Goal: Obtain resource: Obtain resource

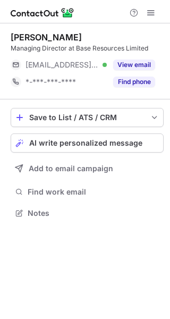
scroll to position [205, 170]
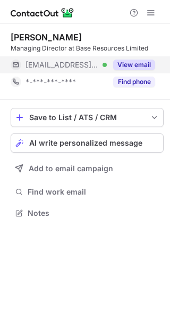
click at [132, 65] on button "View email" at bounding box center [134, 64] width 42 height 11
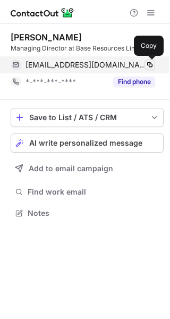
click at [151, 64] on span at bounding box center [149, 65] width 8 height 8
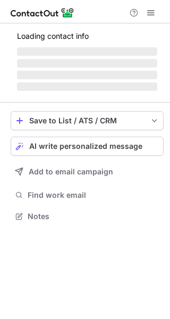
scroll to position [232, 170]
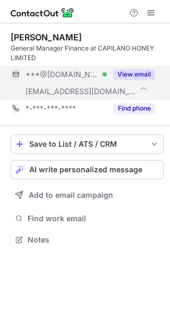
click at [131, 74] on button "View email" at bounding box center [134, 74] width 42 height 11
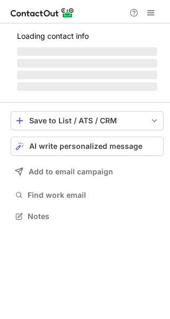
scroll to position [205, 170]
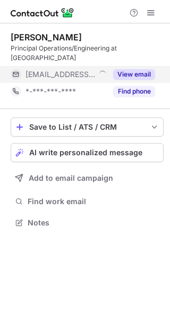
click at [130, 69] on button "View email" at bounding box center [134, 74] width 42 height 11
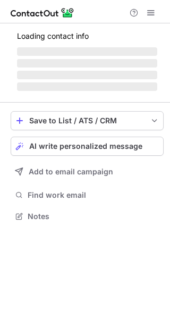
scroll to position [205, 170]
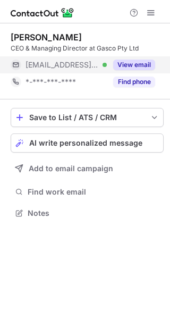
click at [128, 66] on button "View email" at bounding box center [134, 64] width 42 height 11
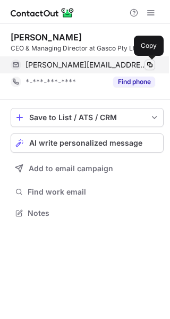
click at [149, 64] on span at bounding box center [149, 65] width 8 height 8
